Goal: Communication & Community: Answer question/provide support

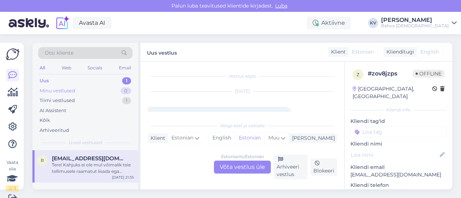
scroll to position [113, 0]
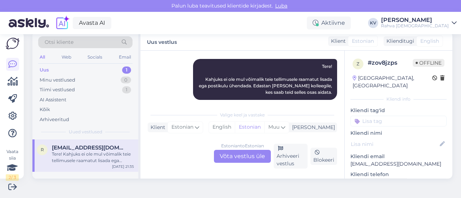
click at [69, 158] on div "Tere! Kahjuks ei ole mul võimalik teie tellimusele raamatut lisada ega postikul…" at bounding box center [93, 157] width 82 height 13
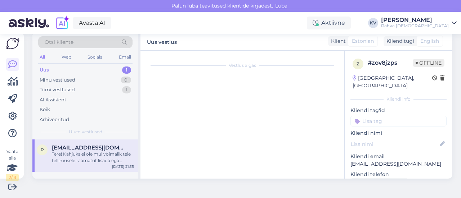
scroll to position [0, 0]
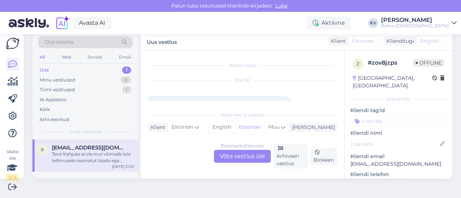
click at [366, 161] on p "[EMAIL_ADDRESS][DOMAIN_NAME]" at bounding box center [398, 165] width 96 height 8
copy p "[EMAIL_ADDRESS][DOMAIN_NAME]"
click at [238, 159] on div "Estonian to Estonian Võta vestlus üle" at bounding box center [242, 156] width 57 height 13
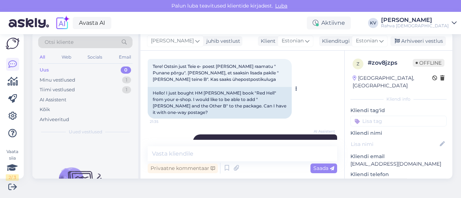
scroll to position [74, 0]
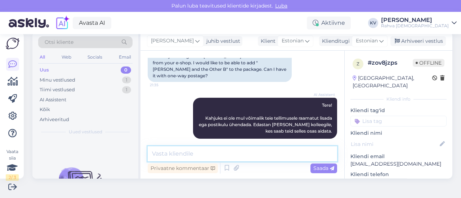
click at [224, 155] on textarea at bounding box center [242, 154] width 189 height 15
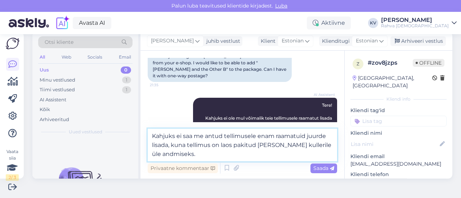
click at [193, 156] on textarea "Kahjuks ei saa me antud tellimusele enam raamatuid juurde lisada, kuna tellimus…" at bounding box center [242, 145] width 189 height 33
drag, startPoint x: 193, startPoint y: 156, endPoint x: 148, endPoint y: 135, distance: 49.9
click at [148, 135] on textarea "Kahjuks ei saa me antud tellimusele enam raamatuid juurde lisada, kuna tellimus…" at bounding box center [242, 145] width 189 height 33
paste textarea "juba laos pakitud [PERSON_NAME] kullerile üle andmiseks. Hetkel on tellimuste m…"
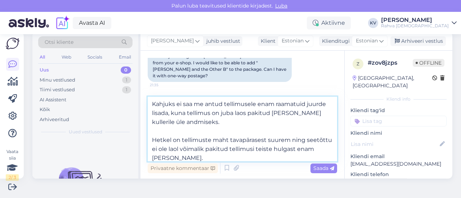
scroll to position [45, 0]
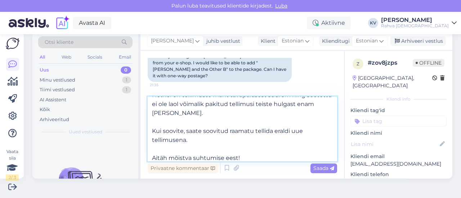
click at [152, 131] on textarea "Kahjuks ei saa me antud tellimusele enam raamatuid juurde lisada, kuna tellimus…" at bounding box center [242, 129] width 189 height 65
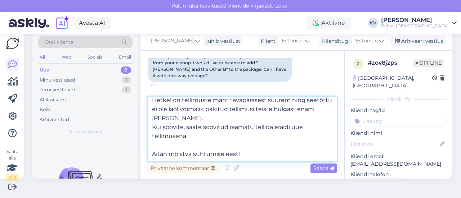
scroll to position [40, 0]
click at [151, 154] on textarea "Kahjuks ei saa me antud tellimusele enam raamatuid juurde lisada, kuna tellimus…" at bounding box center [242, 129] width 189 height 65
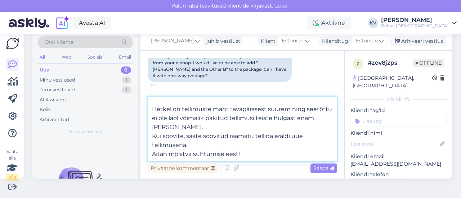
scroll to position [31, 0]
click at [152, 109] on textarea "Kahjuks ei saa me antud tellimusele enam raamatuid juurde lisada, kuna tellimus…" at bounding box center [242, 129] width 189 height 65
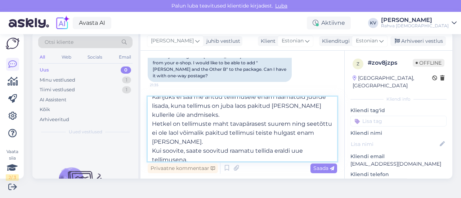
scroll to position [0, 0]
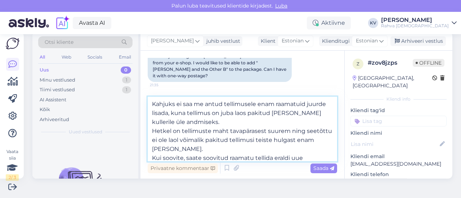
type textarea "Kahjuks ei saa me antud tellimusele enam raamatuid juurde lisada, kuna tellimus…"
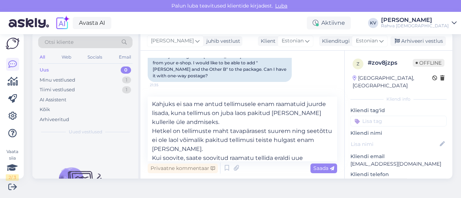
click at [388, 116] on input at bounding box center [398, 121] width 96 height 11
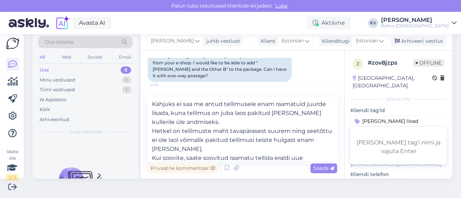
type input "[PERSON_NAME] lisada"
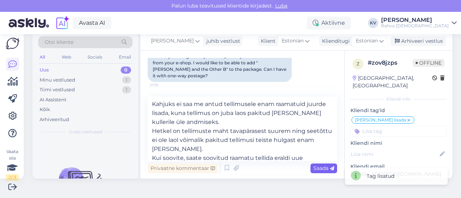
click at [314, 169] on span "Saada" at bounding box center [323, 168] width 21 height 6
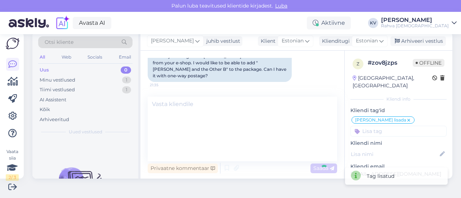
scroll to position [172, 0]
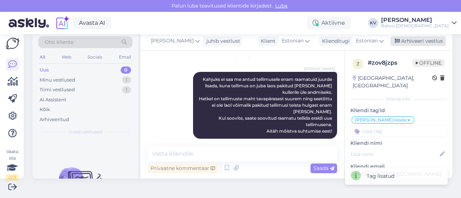
click at [418, 43] on div "Arhiveeri vestlus" at bounding box center [417, 41] width 55 height 10
